Goal: Task Accomplishment & Management: Complete application form

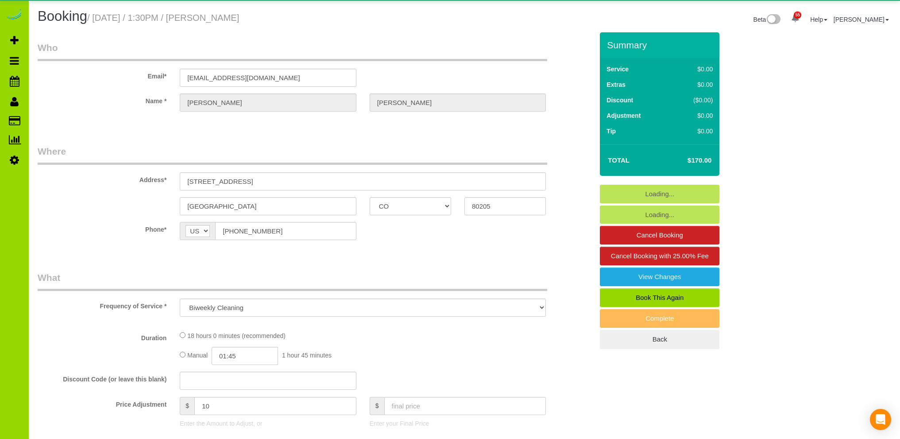
select select "CO"
select select "spot1"
select select "number:4"
select select "number:14"
select select "object:1156"
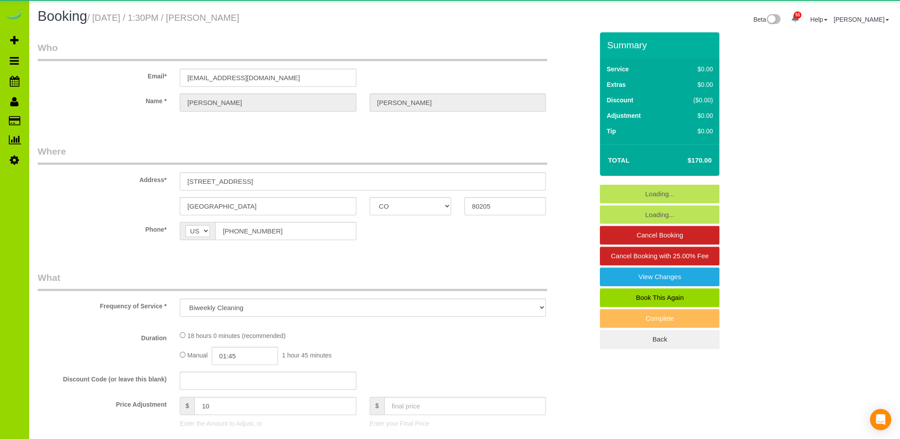
select select "6"
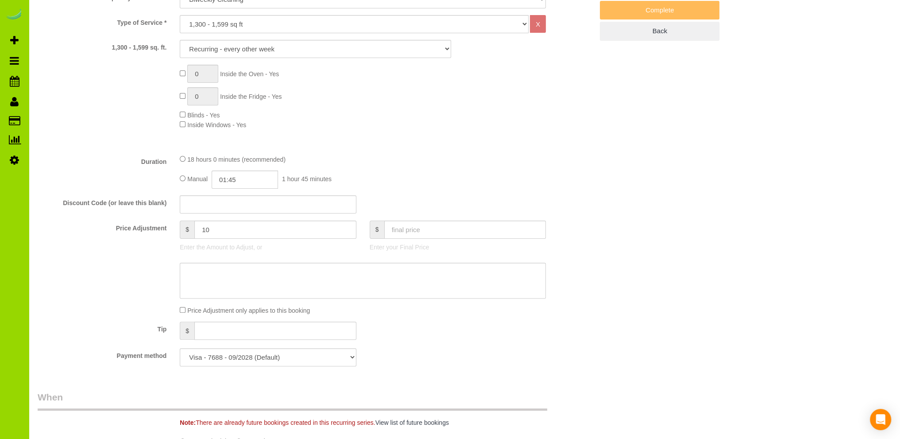
scroll to position [354, 0]
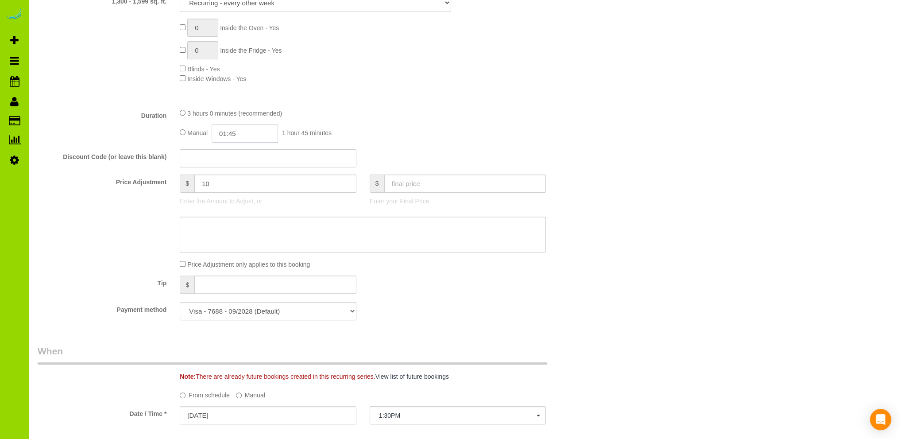
click at [239, 135] on input "01:45" at bounding box center [245, 133] width 66 height 18
type input "03:30"
click at [230, 173] on li "03:30" at bounding box center [235, 173] width 39 height 12
select select "spot6"
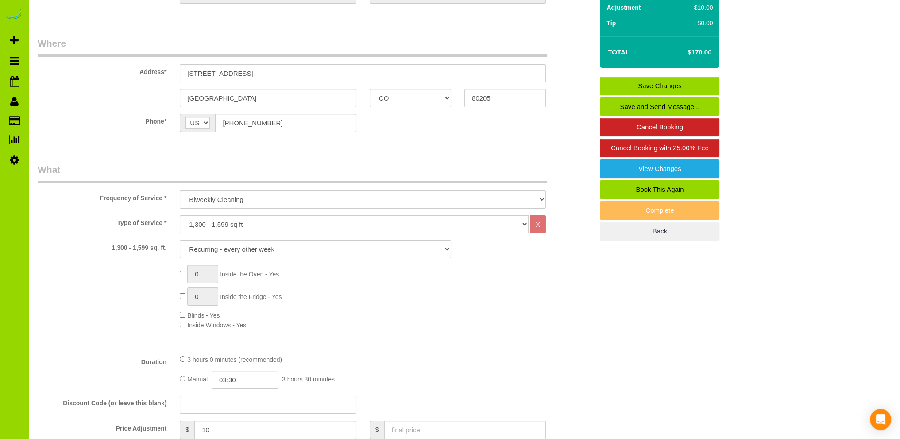
scroll to position [0, 0]
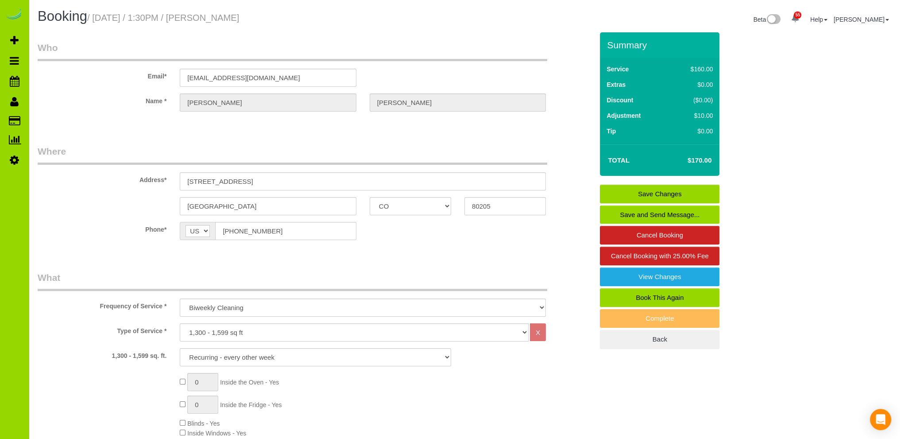
click at [660, 190] on link "Save Changes" at bounding box center [660, 194] width 120 height 19
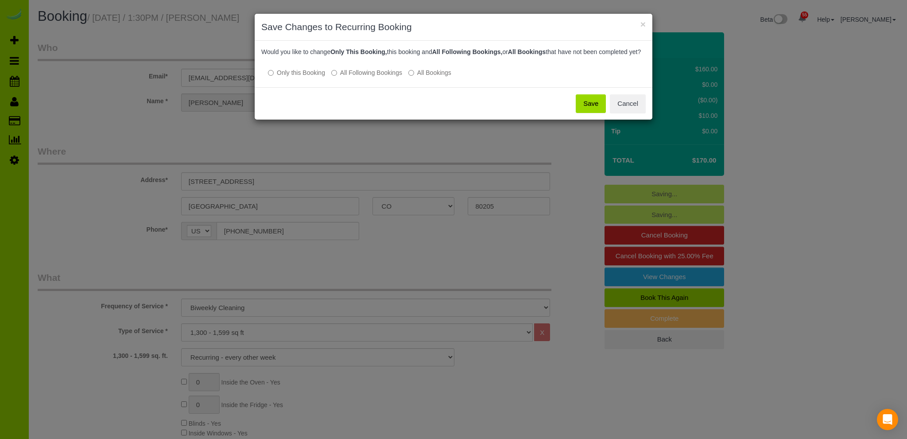
click at [592, 110] on button "Save" at bounding box center [591, 103] width 30 height 19
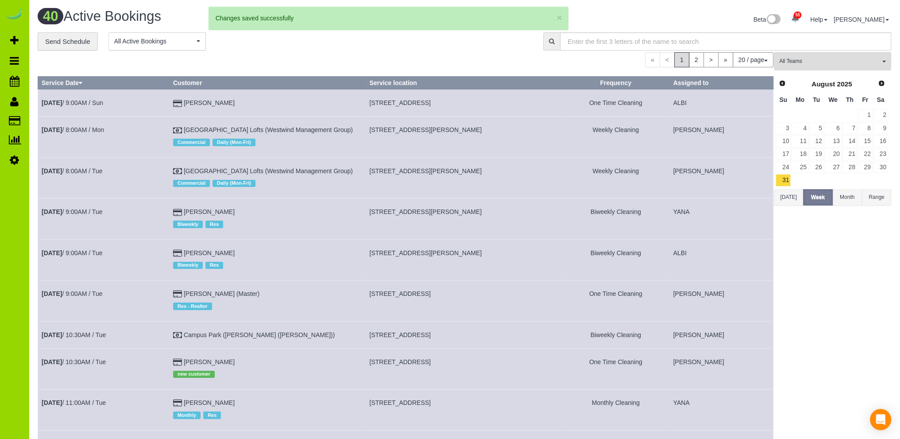
click at [256, 50] on div "**********" at bounding box center [284, 41] width 492 height 19
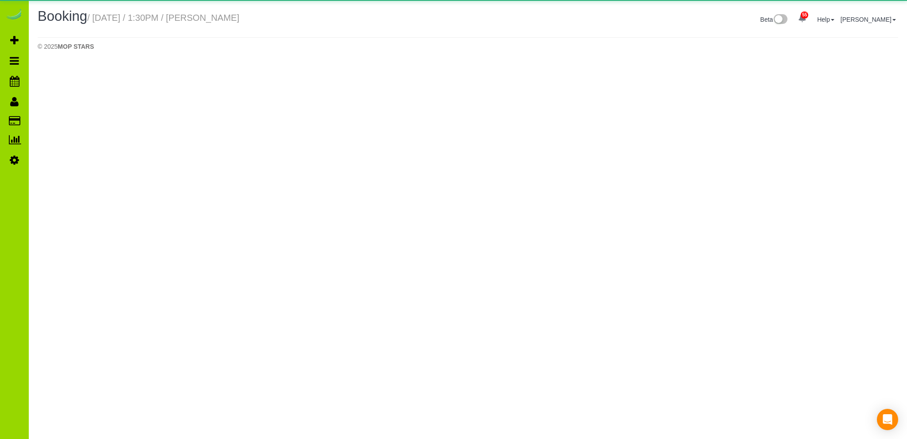
select select "CO"
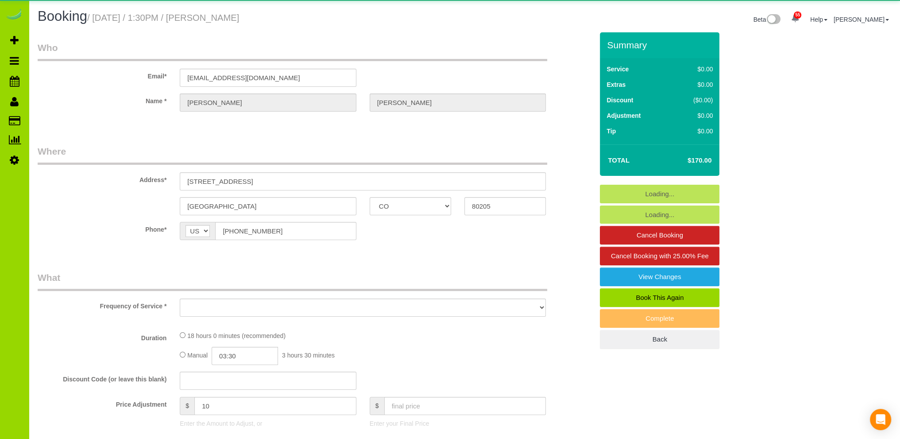
select select "object:2395"
select select "string:fspay-eded2d3c-448a-41d2-b58c-b477decc9c4e"
select select "6"
select select "spot11"
select select "number:4"
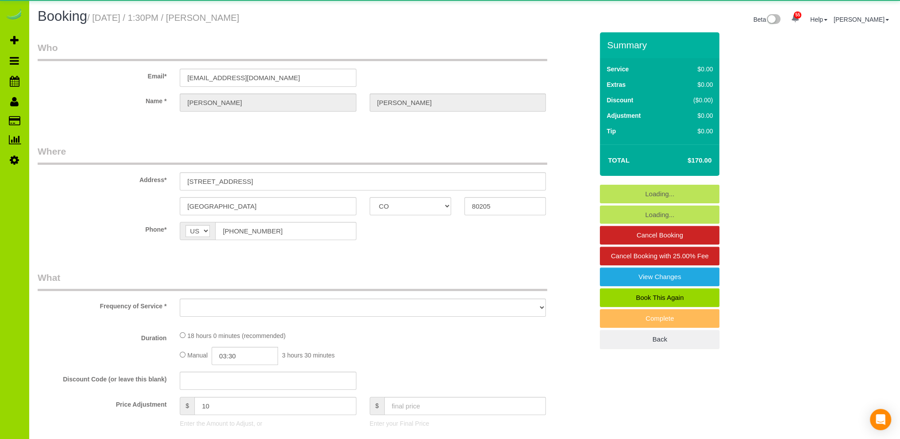
select select "number:14"
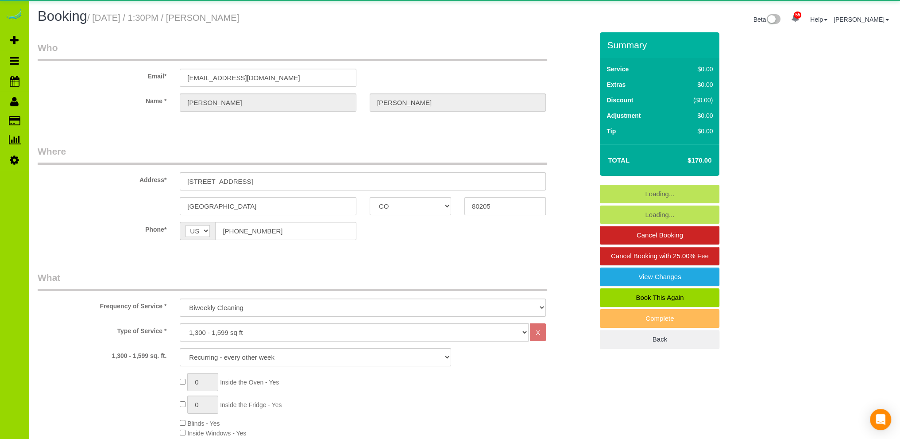
select select "6"
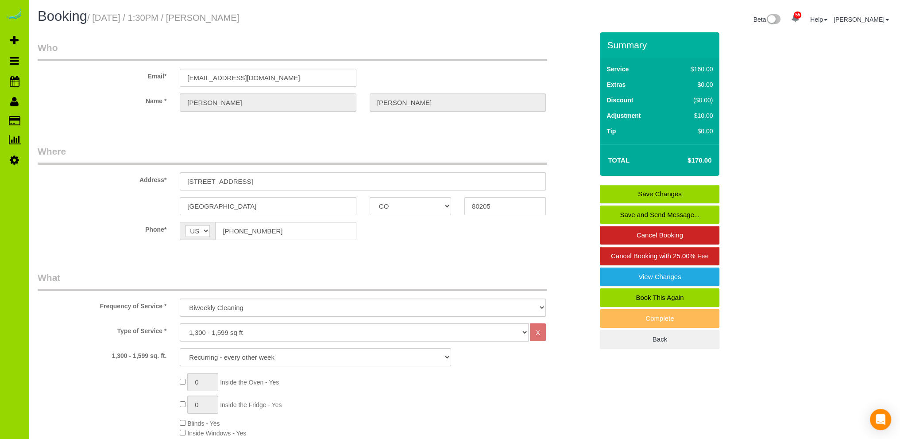
click at [280, 31] on div "Booking / September 03, 2025 / 1:30PM / Amanda McMahon Beta 55 Your Notificatio…" at bounding box center [464, 20] width 867 height 23
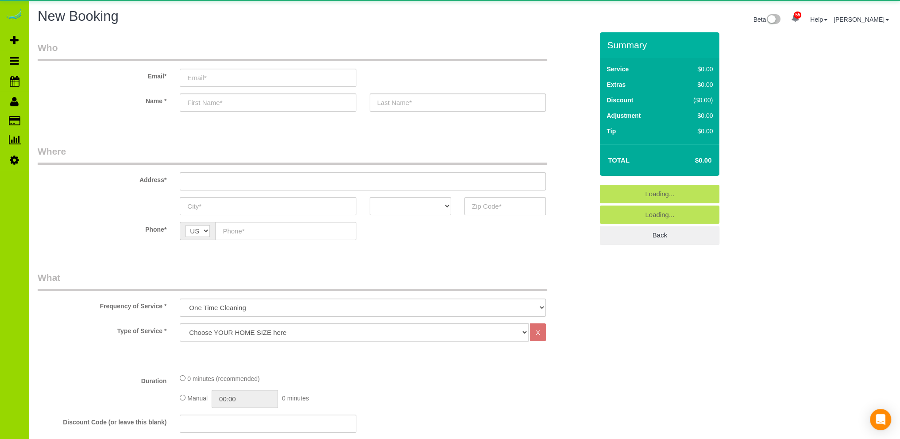
select select "object:2351"
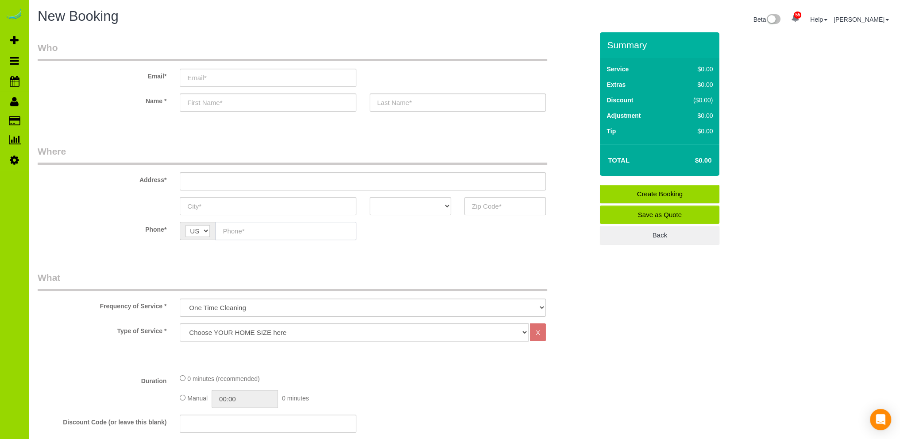
click at [234, 230] on input "text" at bounding box center [285, 231] width 141 height 18
type input "[PHONE_NUMBER]"
click at [437, 202] on select "AK AL AR AZ CA CO CT DC DE [GEOGRAPHIC_DATA] [GEOGRAPHIC_DATA] HI IA ID IL IN K…" at bounding box center [410, 206] width 81 height 18
click at [370, 197] on select "AK AL AR AZ CA CO CT DC DE [GEOGRAPHIC_DATA] [GEOGRAPHIC_DATA] HI IA ID IL IN K…" at bounding box center [410, 206] width 81 height 18
select select "SC"
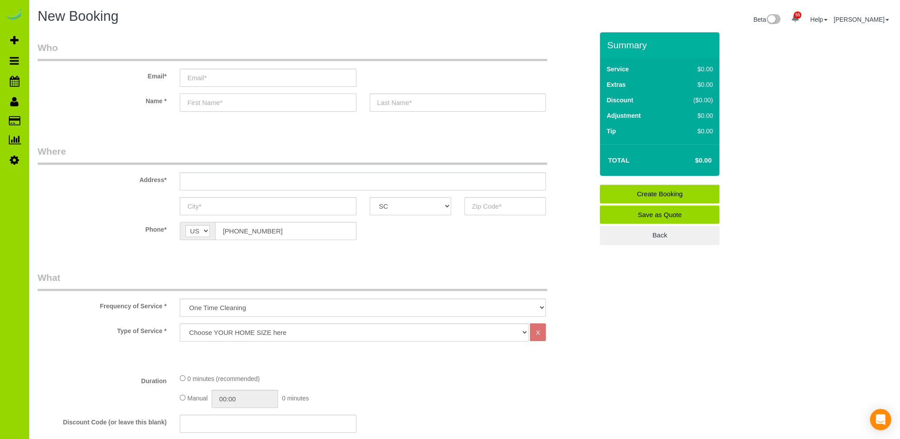
click at [235, 107] on input "text" at bounding box center [268, 102] width 176 height 18
type input "[PERSON_NAME]"
click at [422, 101] on input "text" at bounding box center [458, 102] width 176 height 18
type input "For her boss"
click at [449, 244] on sui-booking-location "Phone* AF AL DZ AD AO AI AQ AG AR AM AW AU AT AZ BS BH BD BB BY BE BZ BJ BM BT …" at bounding box center [316, 234] width 556 height 25
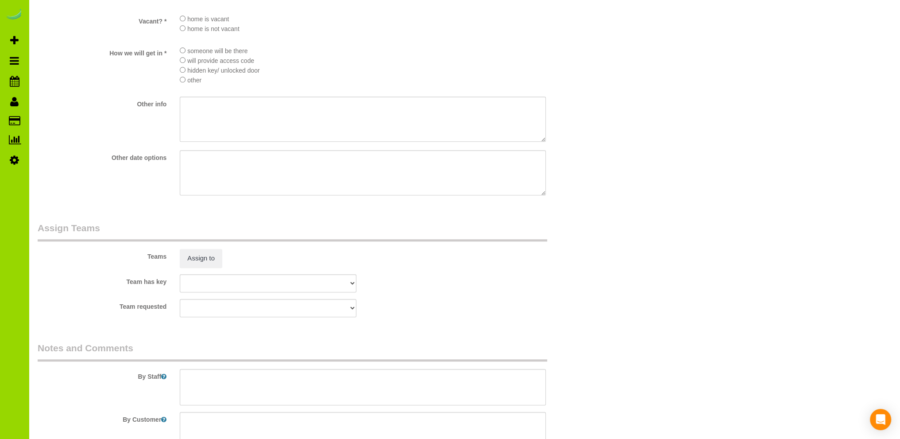
scroll to position [1153, 0]
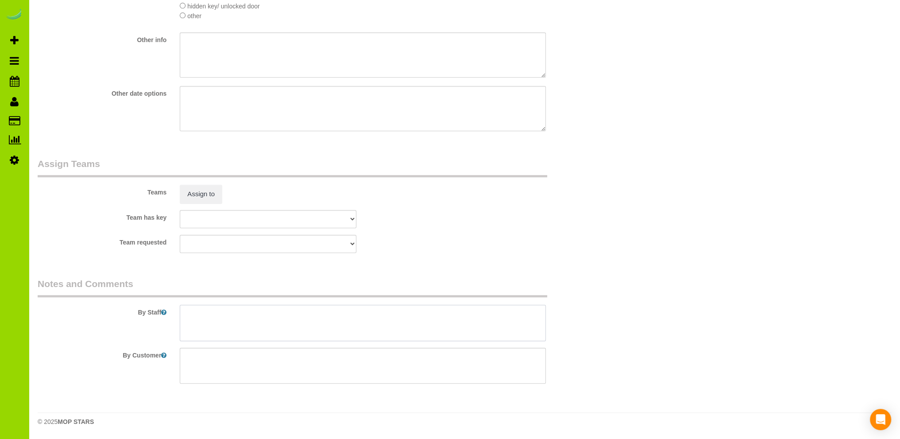
click at [193, 316] on textarea at bounding box center [363, 323] width 366 height 36
drag, startPoint x: 460, startPoint y: 243, endPoint x: 452, endPoint y: 253, distance: 13.0
click at [459, 243] on div "Team requested [GEOGRAPHIC_DATA][PERSON_NAME] ANGEL DESI [PERSON_NAME] [PERSON_…" at bounding box center [315, 244] width 569 height 18
click at [420, 232] on sui-booking-teams "Teams Assign to Team has key [GEOGRAPHIC_DATA][PERSON_NAME] ANGEL DESI [PERSON_…" at bounding box center [316, 205] width 556 height 96
click at [293, 325] on textarea at bounding box center [363, 323] width 366 height 36
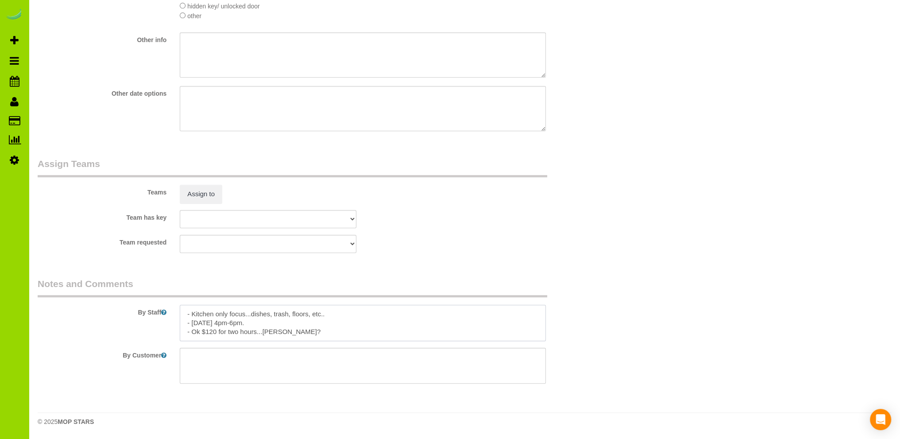
click at [293, 325] on textarea at bounding box center [363, 323] width 366 height 36
click at [286, 324] on textarea at bounding box center [363, 323] width 366 height 36
click at [301, 329] on textarea at bounding box center [363, 323] width 366 height 36
click at [186, 313] on textarea at bounding box center [363, 323] width 366 height 36
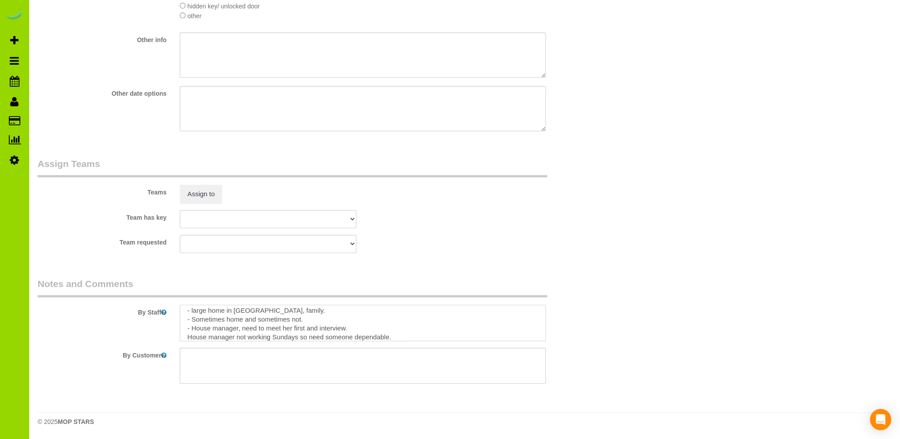
click at [186, 335] on textarea at bounding box center [363, 323] width 366 height 36
click at [346, 328] on textarea at bounding box center [363, 323] width 366 height 36
click at [384, 311] on textarea at bounding box center [363, 323] width 366 height 36
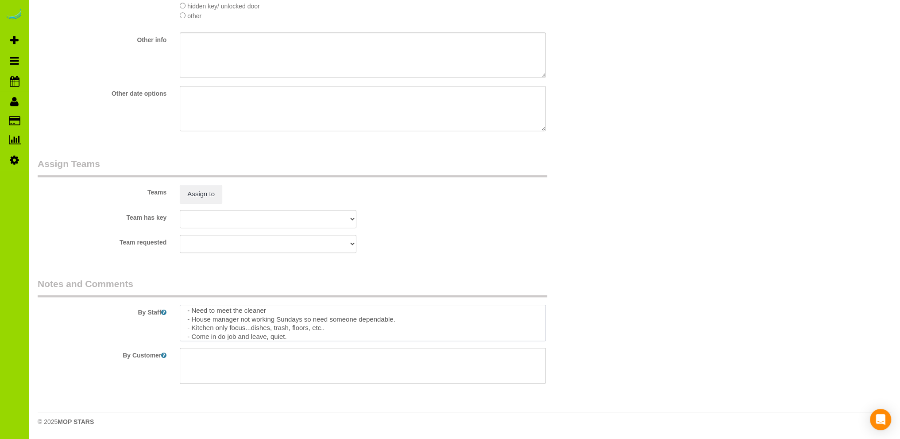
type textarea "- large home in [GEOGRAPHIC_DATA], family. - Sometimes home and sometimes not. …"
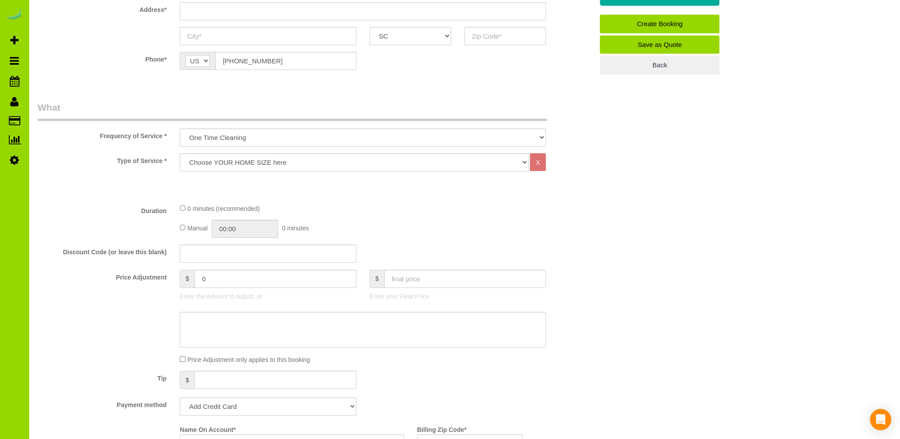
scroll to position [0, 0]
